Goal: Task Accomplishment & Management: Use online tool/utility

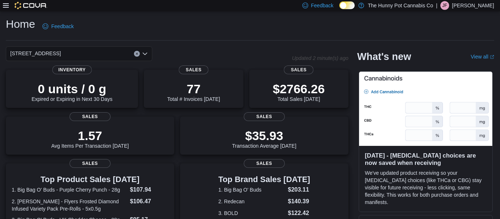
click at [4, 4] on icon at bounding box center [6, 6] width 6 height 6
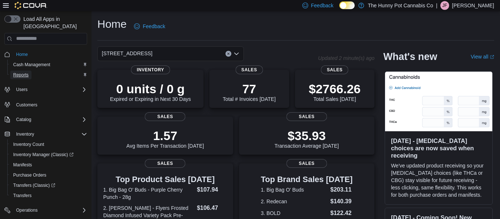
click at [31, 71] on link "Reports" at bounding box center [20, 75] width 21 height 9
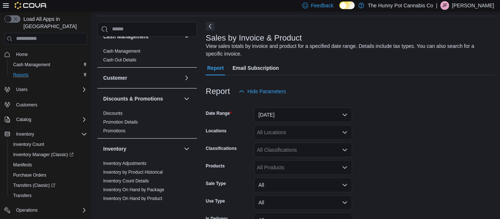
scroll to position [11, 0]
click at [112, 110] on link "Discounts" at bounding box center [112, 112] width 19 height 5
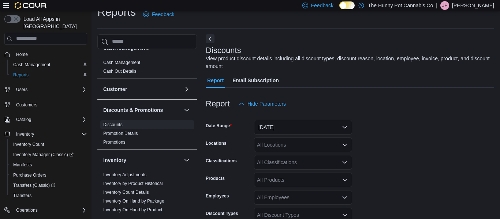
scroll to position [25, 0]
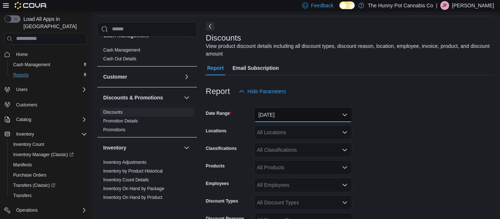
click at [249, 118] on button "[DATE]" at bounding box center [303, 115] width 98 height 15
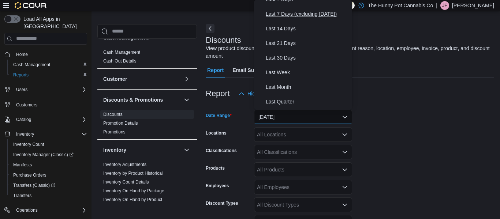
scroll to position [53, 0]
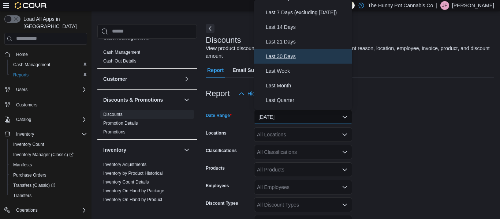
click at [249, 54] on span "Last 30 Days" at bounding box center [306, 56] width 83 height 9
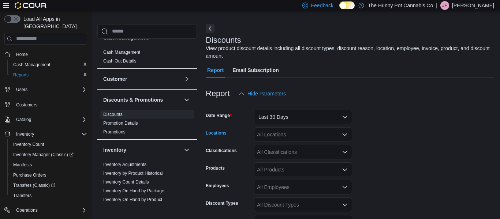
click at [249, 138] on div "All Locations" at bounding box center [303, 134] width 98 height 15
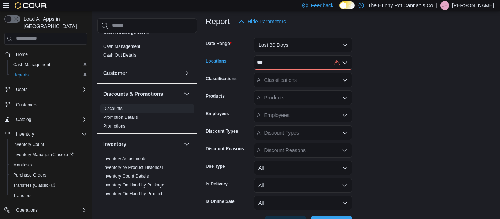
scroll to position [101, 0]
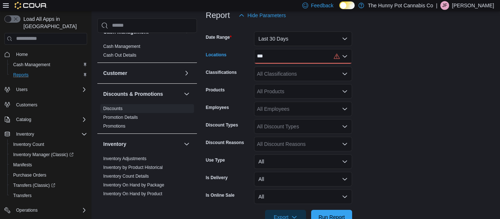
type input "***"
click at [249, 132] on div "All Discount Types" at bounding box center [303, 126] width 98 height 15
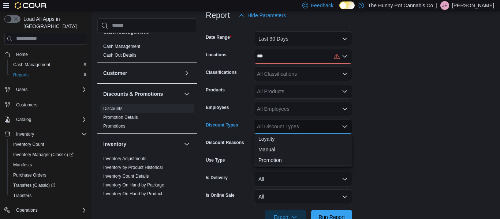
click at [249, 132] on div "All Discount Types" at bounding box center [303, 126] width 98 height 15
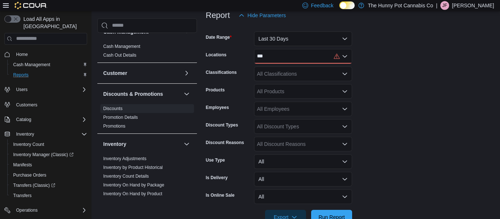
click at [249, 159] on form "Date Range Last 30 Days Locations *** Classifications All Classifications Produ…" at bounding box center [350, 124] width 288 height 202
click at [249, 140] on div "All Discount Reasons" at bounding box center [303, 144] width 98 height 15
type input "***"
click at [249, 135] on button "Customer Care" at bounding box center [303, 131] width 98 height 11
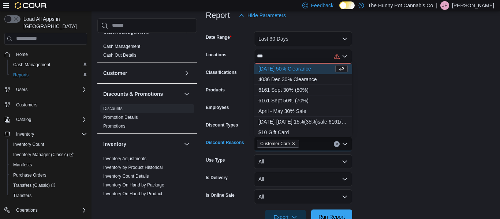
click at [249, 213] on span "Run Report" at bounding box center [331, 217] width 32 height 15
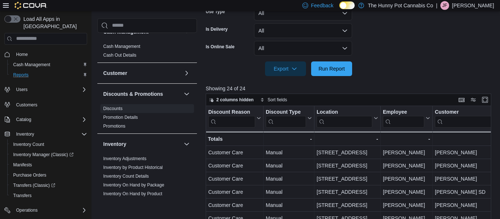
scroll to position [249, 0]
click at [249, 74] on span "Export" at bounding box center [285, 68] width 32 height 15
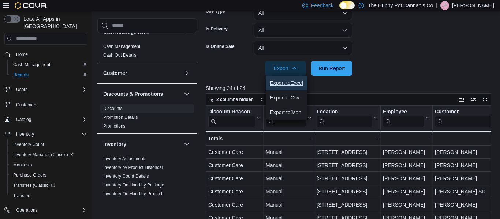
click at [249, 80] on span "Export to Excel" at bounding box center [286, 83] width 33 height 6
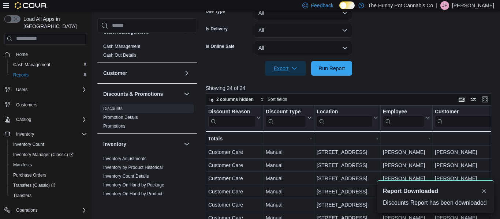
scroll to position [0, 0]
